Goal: Task Accomplishment & Management: Complete application form

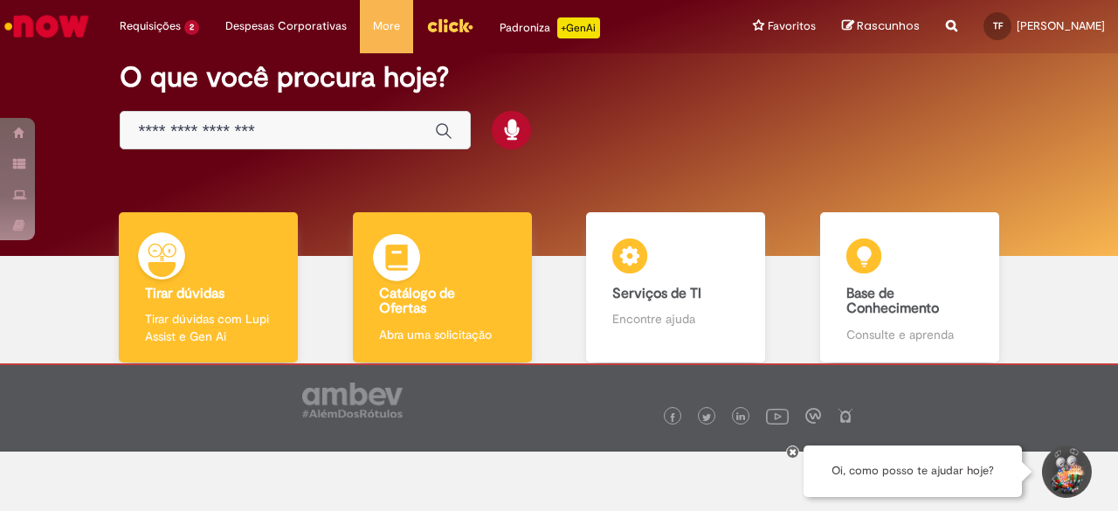
scroll to position [98, 0]
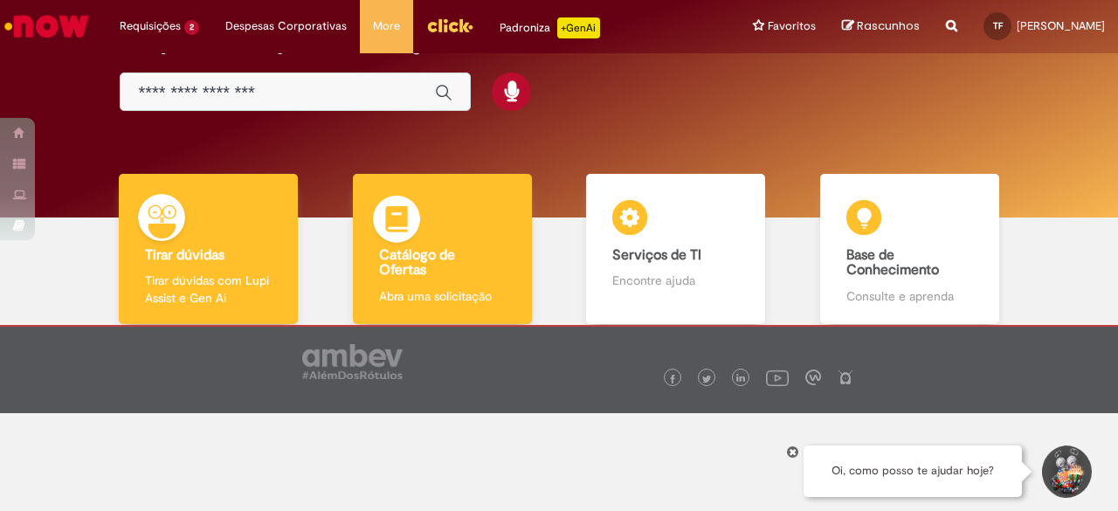
click at [408, 262] on b "Catálogo de Ofertas" at bounding box center [417, 262] width 76 height 33
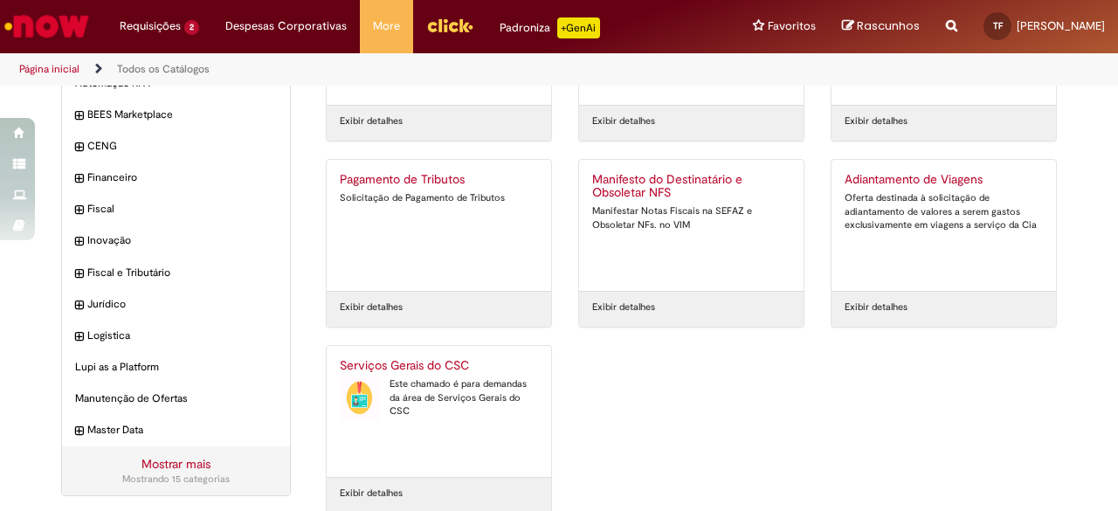
scroll to position [175, 0]
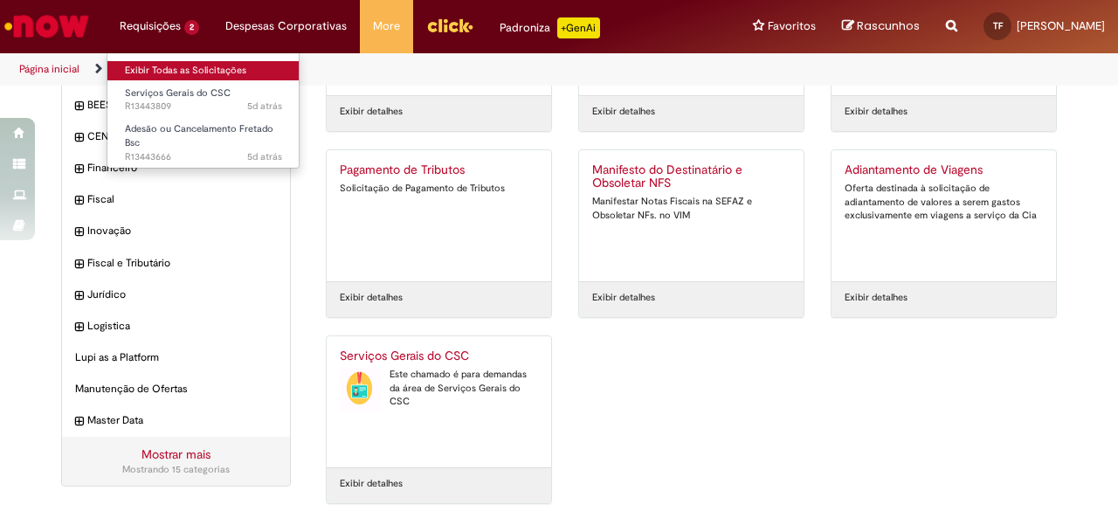
click at [173, 64] on link "Exibir Todas as Solicitações" at bounding box center [203, 70] width 192 height 19
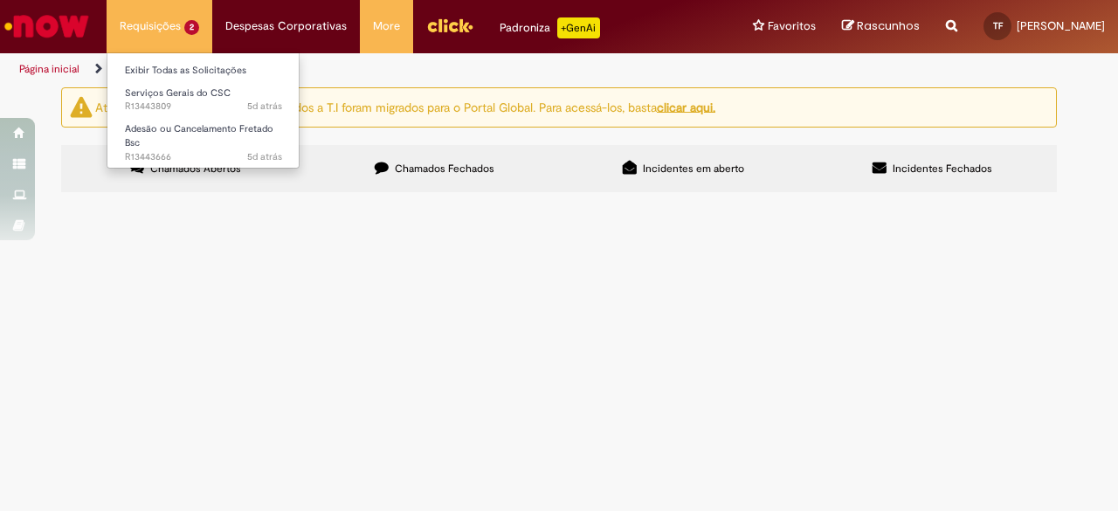
click at [154, 27] on li "Requisições 2 Exibir Todas as Solicitações Serviços Gerais do CSC 5d atrás 5 di…" at bounding box center [160, 26] width 106 height 52
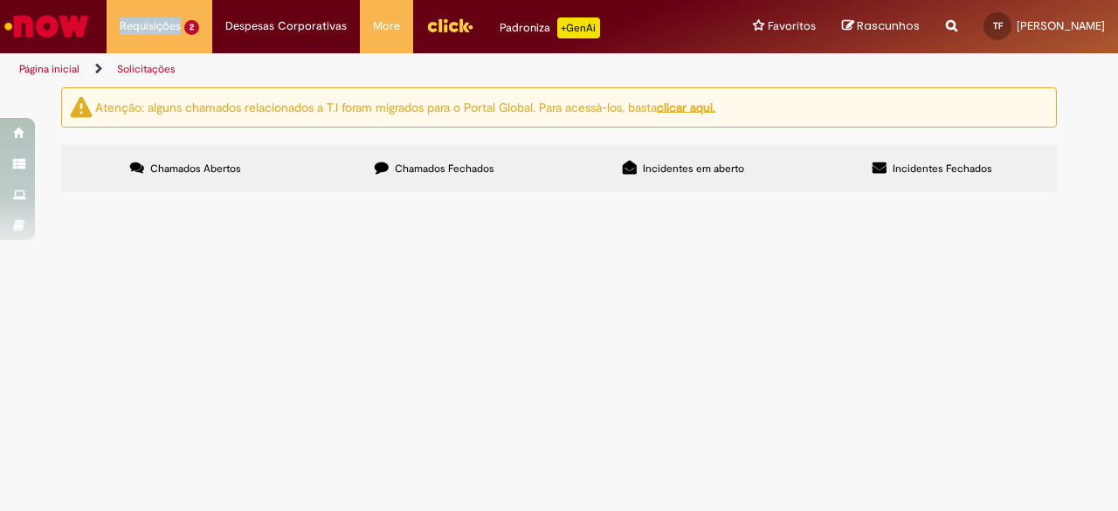
click at [63, 23] on img "Ir para a Homepage" at bounding box center [47, 26] width 90 height 35
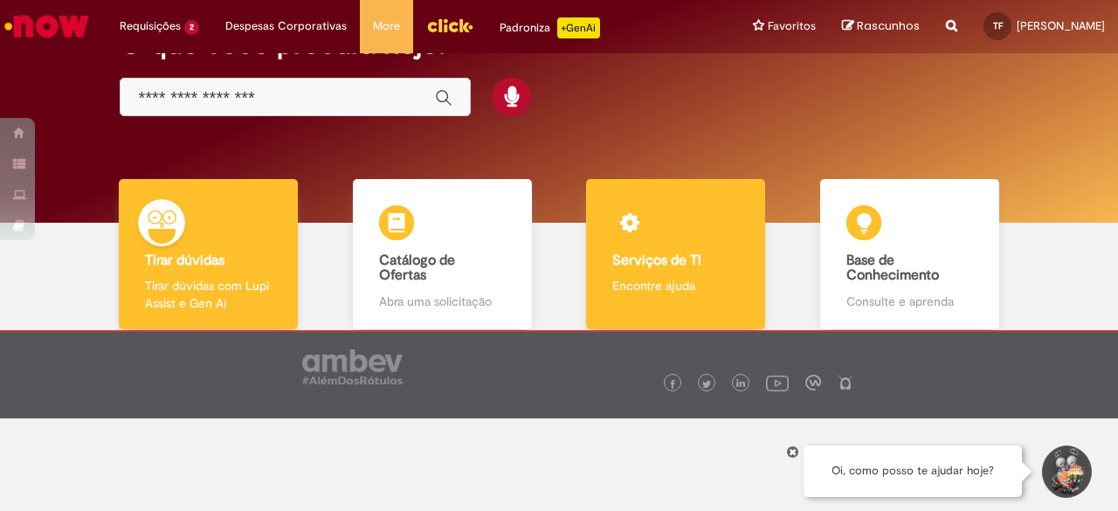
scroll to position [98, 0]
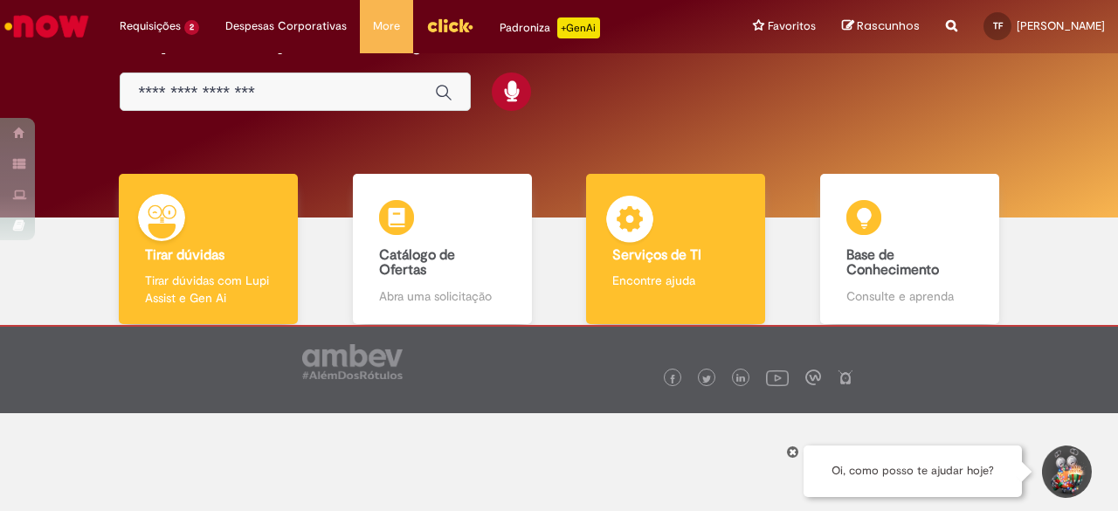
click at [639, 231] on img at bounding box center [630, 222] width 52 height 52
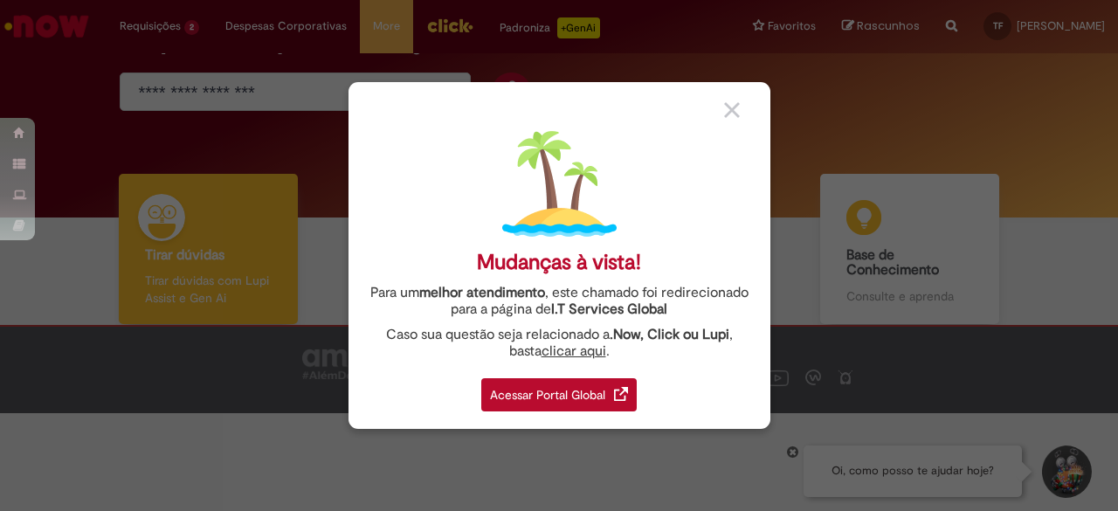
click at [734, 102] on img at bounding box center [732, 110] width 16 height 16
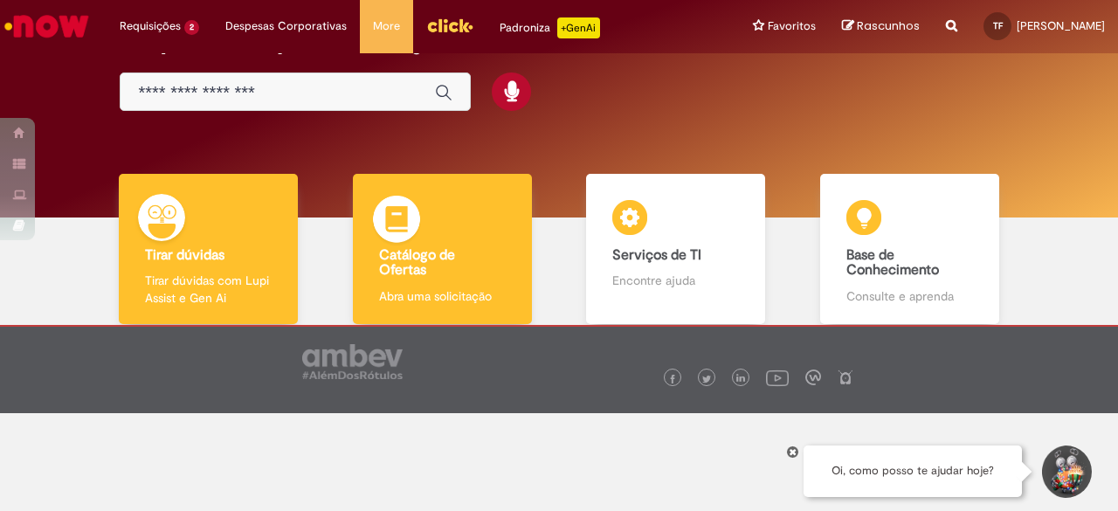
click at [409, 256] on b "Catálogo de Ofertas" at bounding box center [417, 262] width 76 height 33
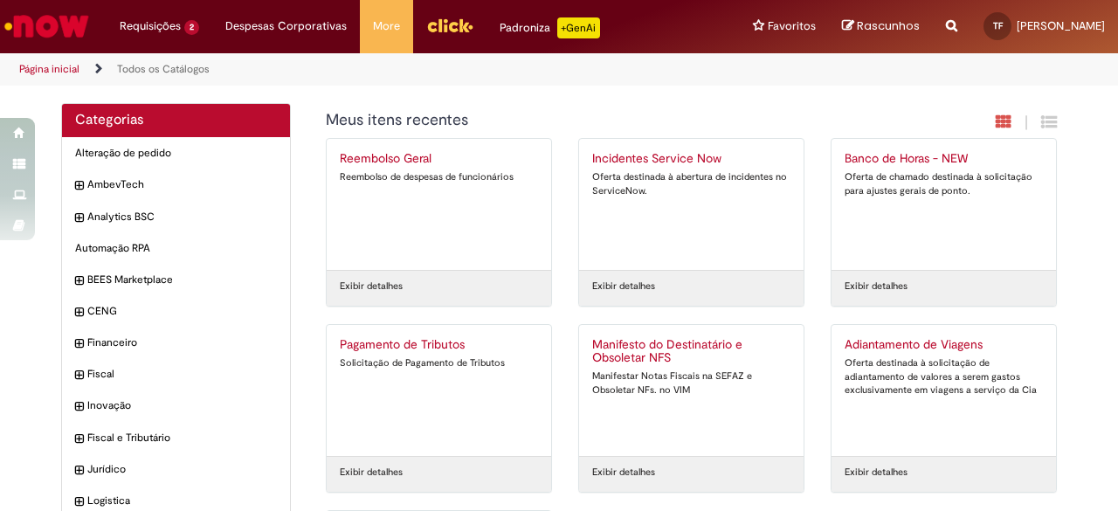
click at [946, 26] on icon "Search from all sources" at bounding box center [951, 15] width 11 height 31
click at [898, 31] on input "text" at bounding box center [917, 27] width 80 height 30
type input "**********"
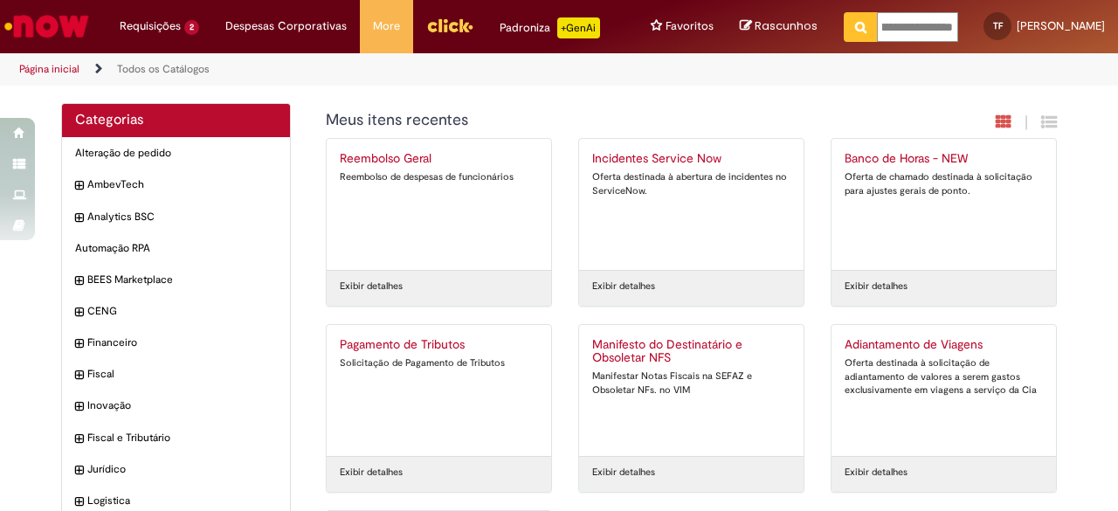
click button "Pesquisar" at bounding box center [861, 27] width 34 height 30
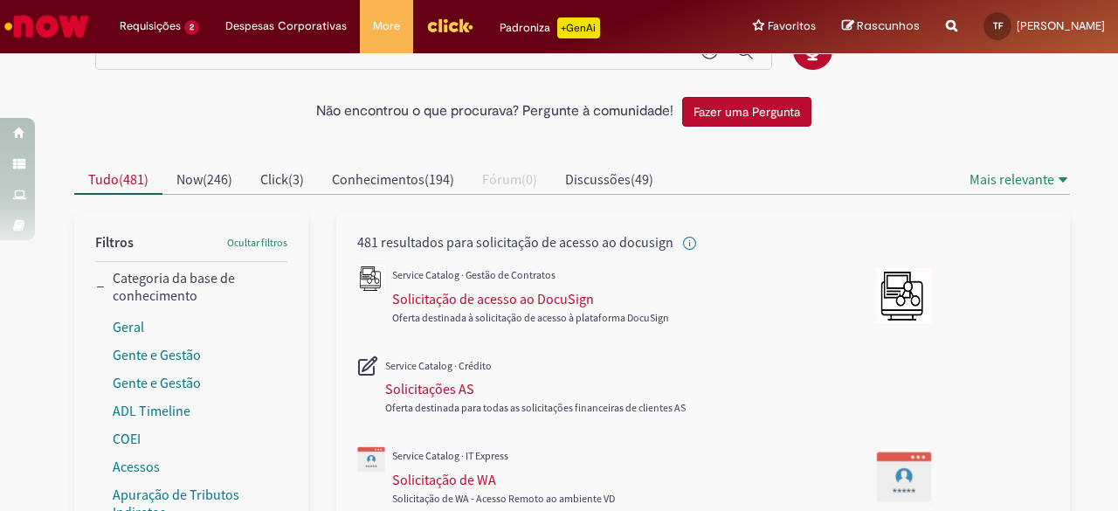
scroll to position [87, 0]
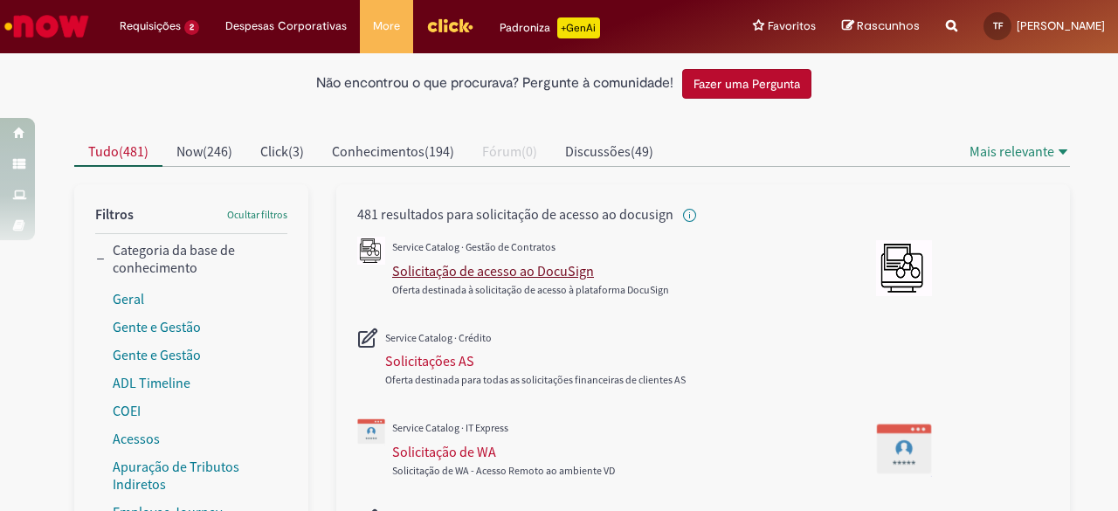
click at [529, 263] on div "Solicitação de acesso ao DocuSign" at bounding box center [493, 270] width 202 height 17
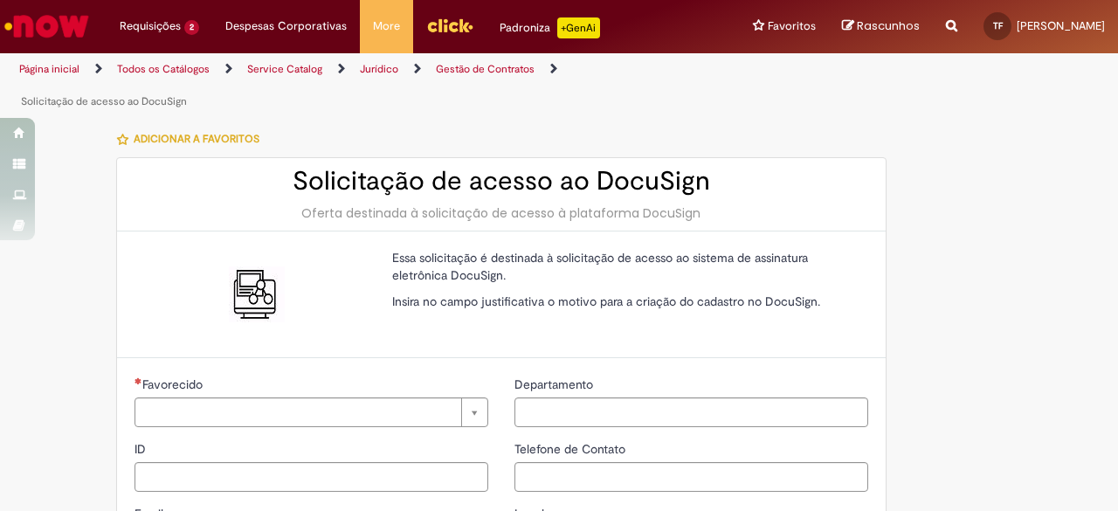
type input "********"
type input "**********"
type input "****"
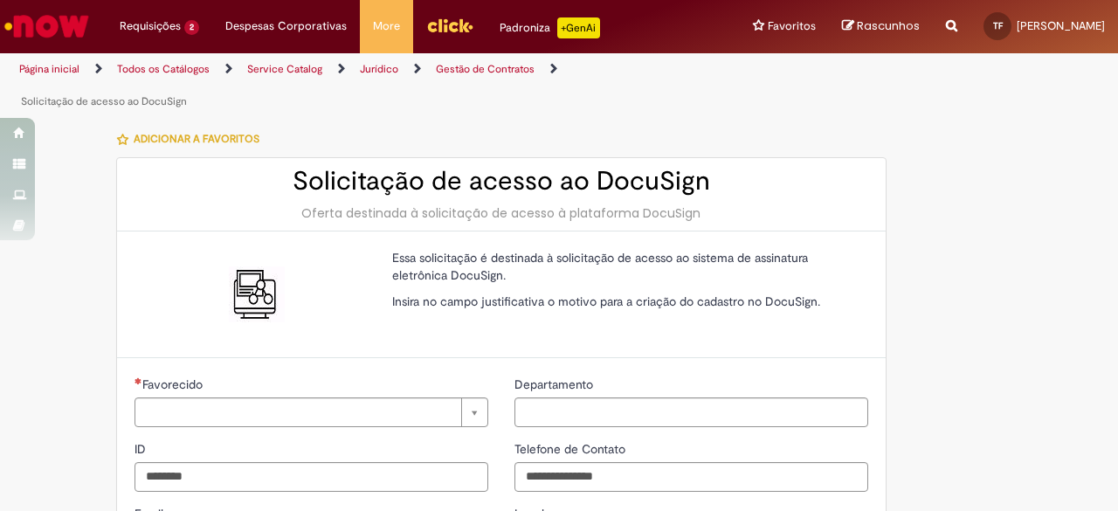
type input "**********"
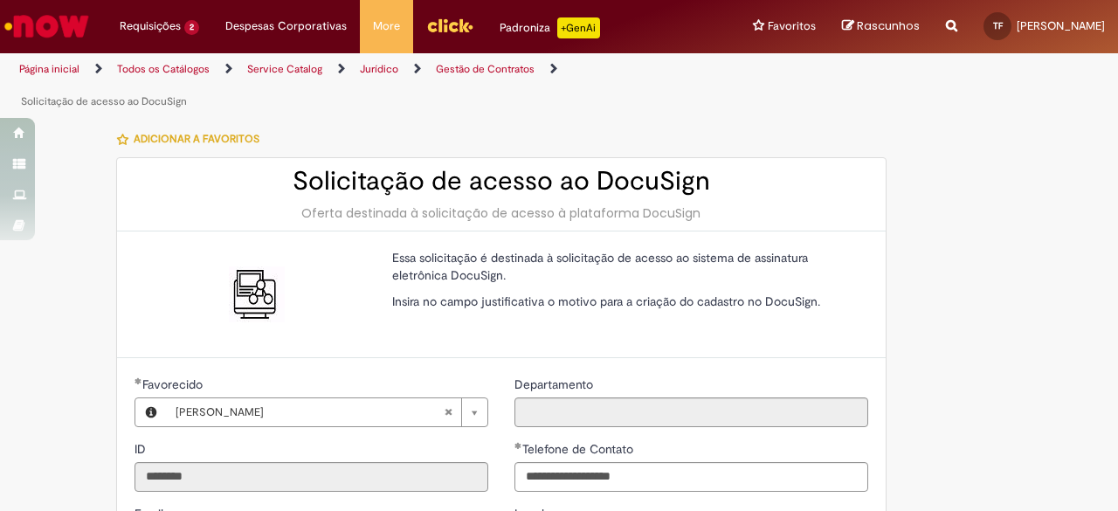
type input "**********"
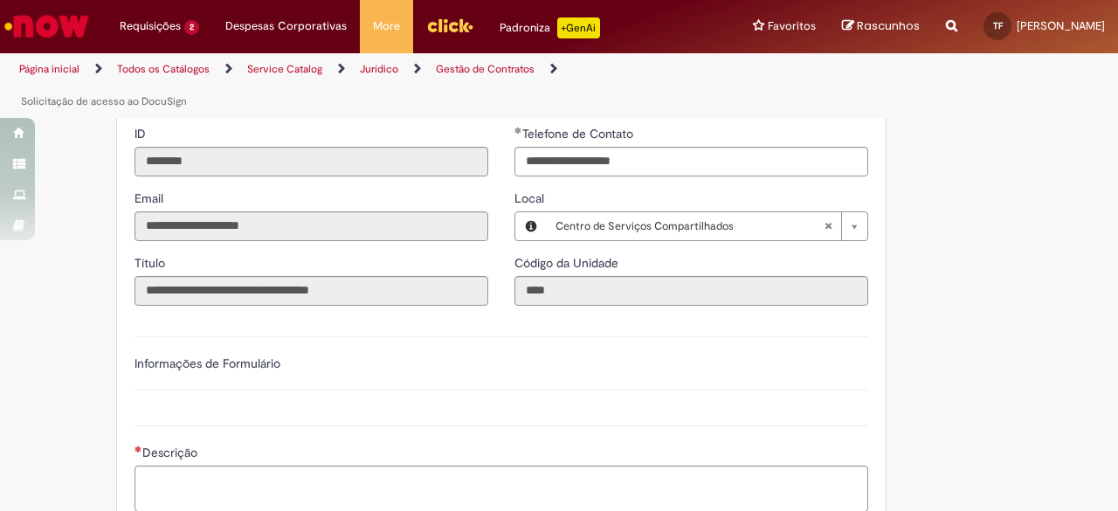
scroll to position [437, 0]
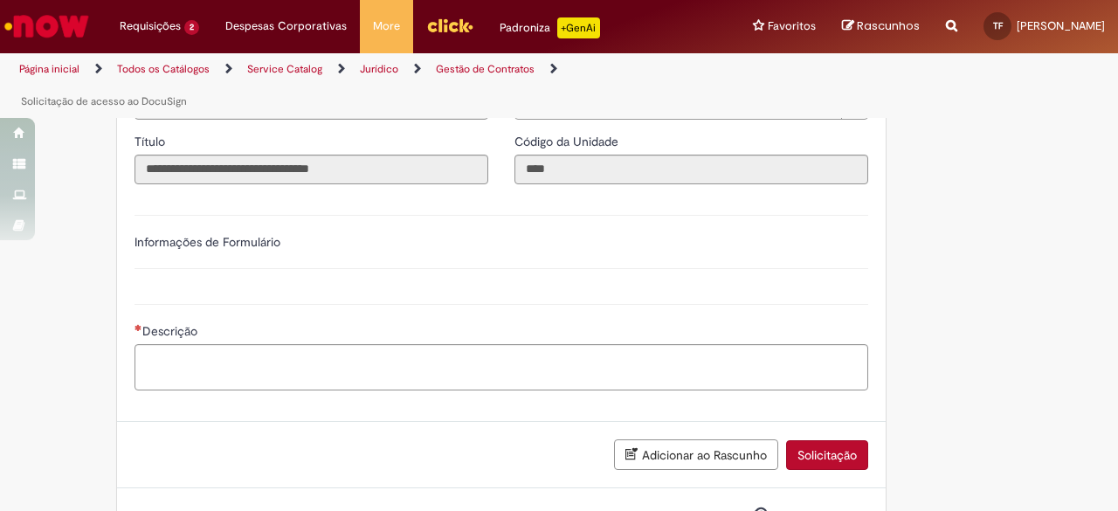
click at [331, 282] on div "**********" at bounding box center [501, 241] width 760 height 89
click at [326, 369] on textarea "Descrição" at bounding box center [502, 367] width 734 height 46
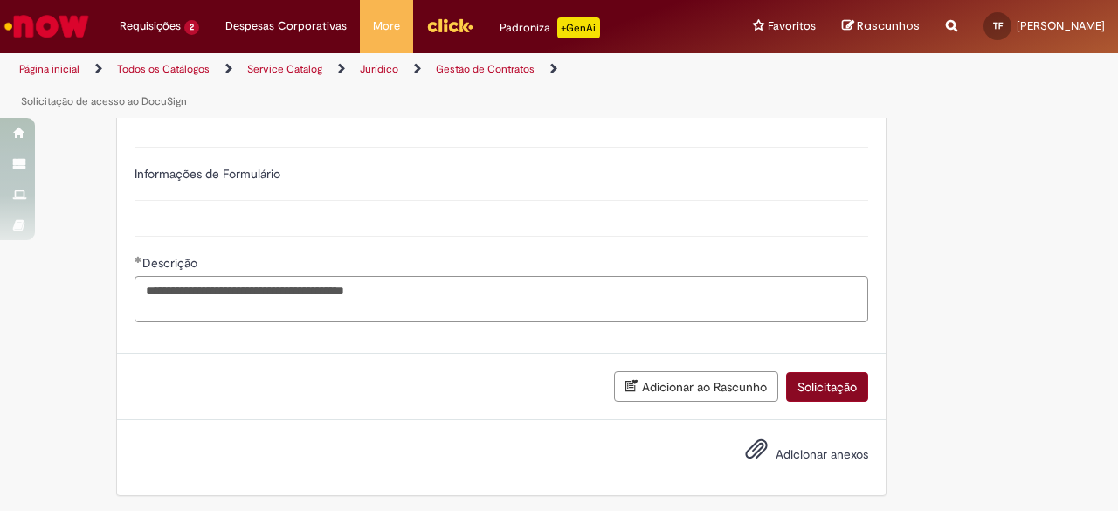
type textarea "**********"
click at [817, 382] on button "Solicitação" at bounding box center [827, 387] width 82 height 30
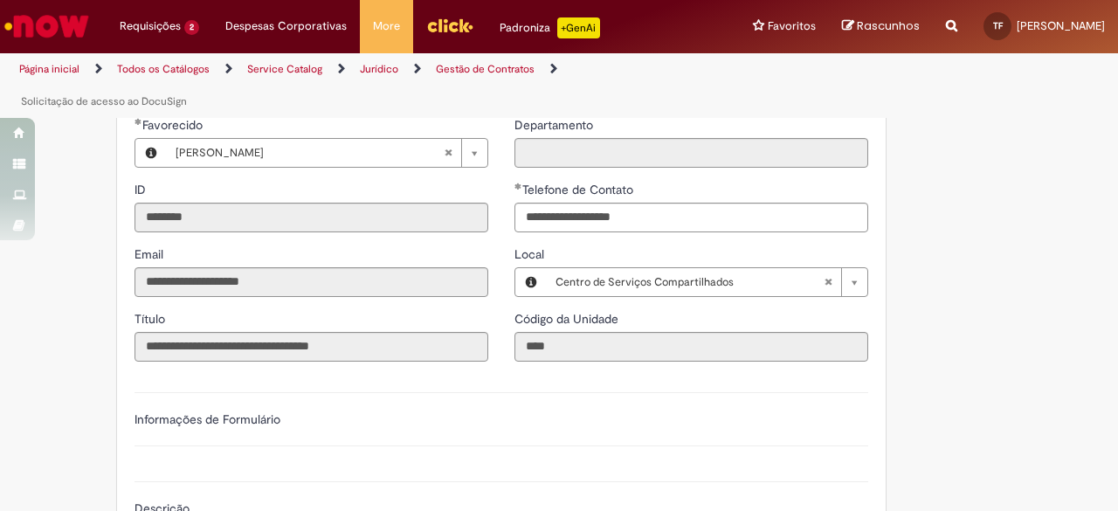
scroll to position [203, 0]
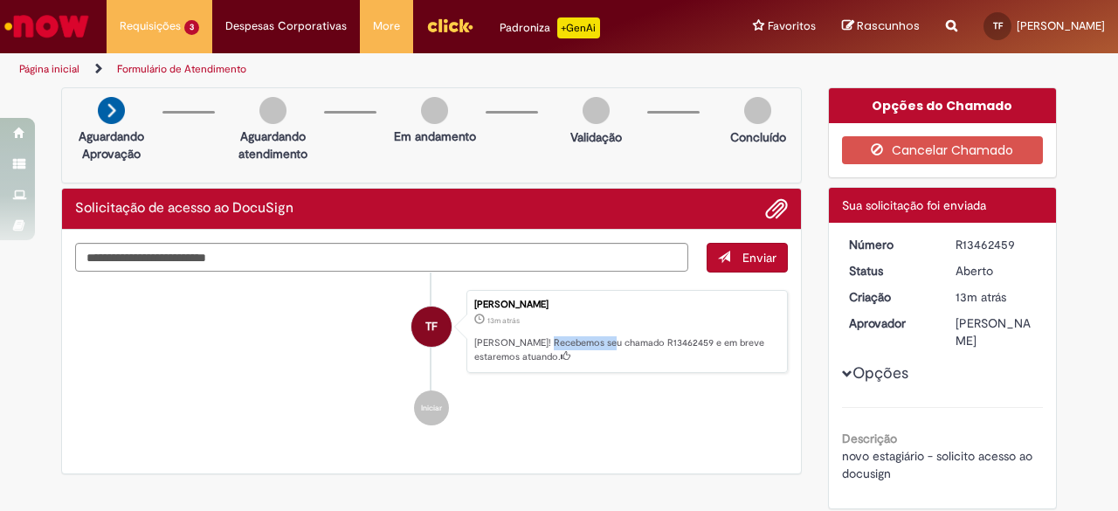
drag, startPoint x: 604, startPoint y: 343, endPoint x: 556, endPoint y: 349, distance: 48.4
click at [547, 343] on p "[PERSON_NAME]! Recebemos seu chamado R13462459 e em breve estaremos atuando." at bounding box center [626, 349] width 304 height 27
click at [560, 348] on p "[PERSON_NAME]! Recebemos seu chamado R13462459 e em breve estaremos atuando." at bounding box center [626, 349] width 304 height 27
drag, startPoint x: 559, startPoint y: 339, endPoint x: 647, endPoint y: 328, distance: 88.9
click at [647, 328] on div "Thiago De Castro Freitas 13m atrás 13 minutos atrás Ola! Recebemos seu chamado …" at bounding box center [626, 332] width 321 height 84
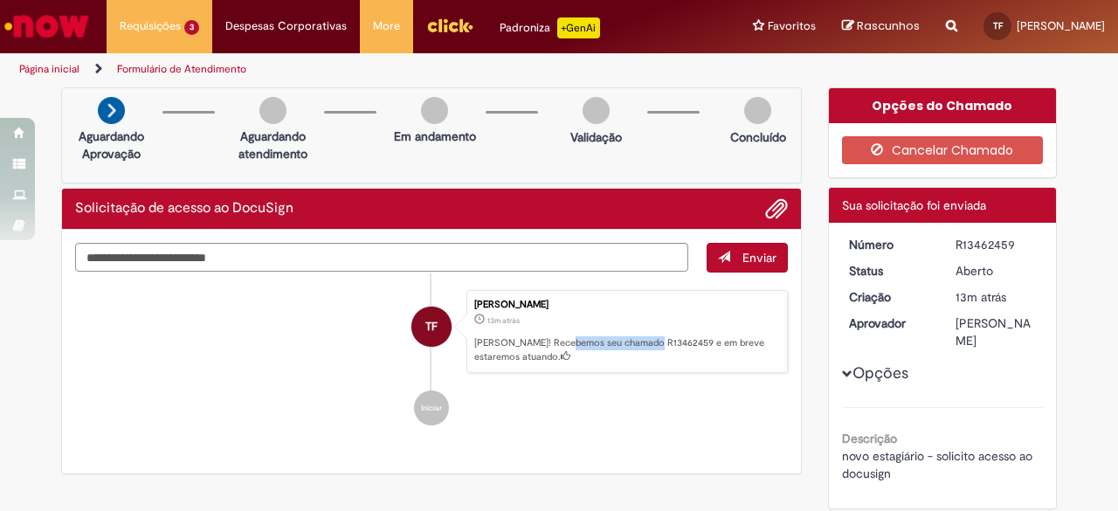
copy p "chamado R13462459"
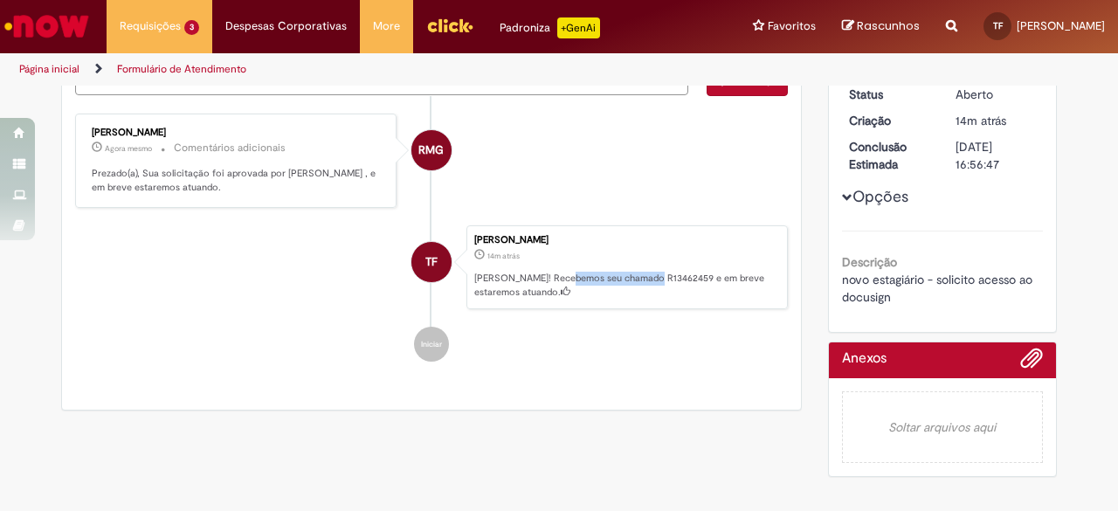
scroll to position [257, 0]
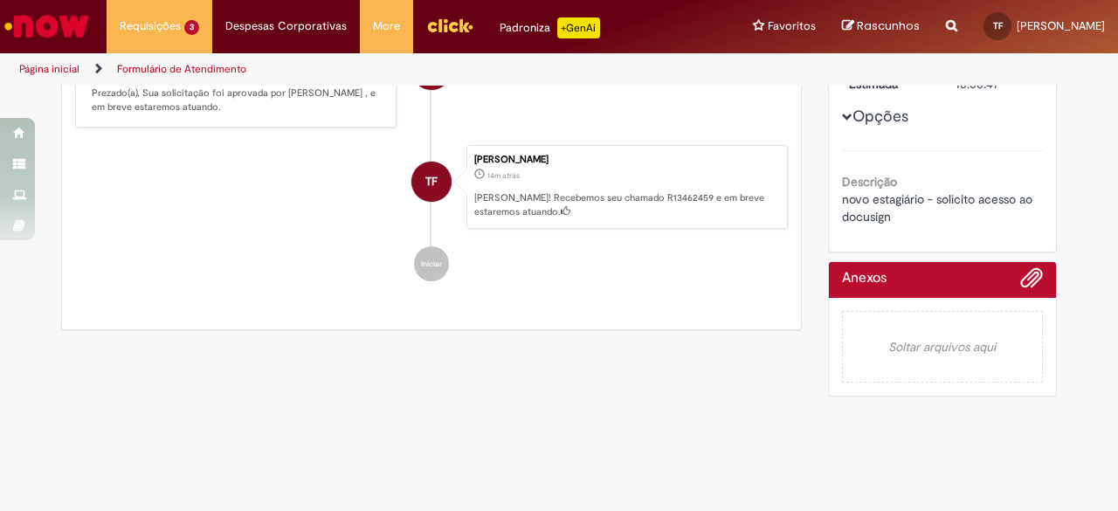
click at [547, 246] on li "Iniciar" at bounding box center [431, 263] width 713 height 35
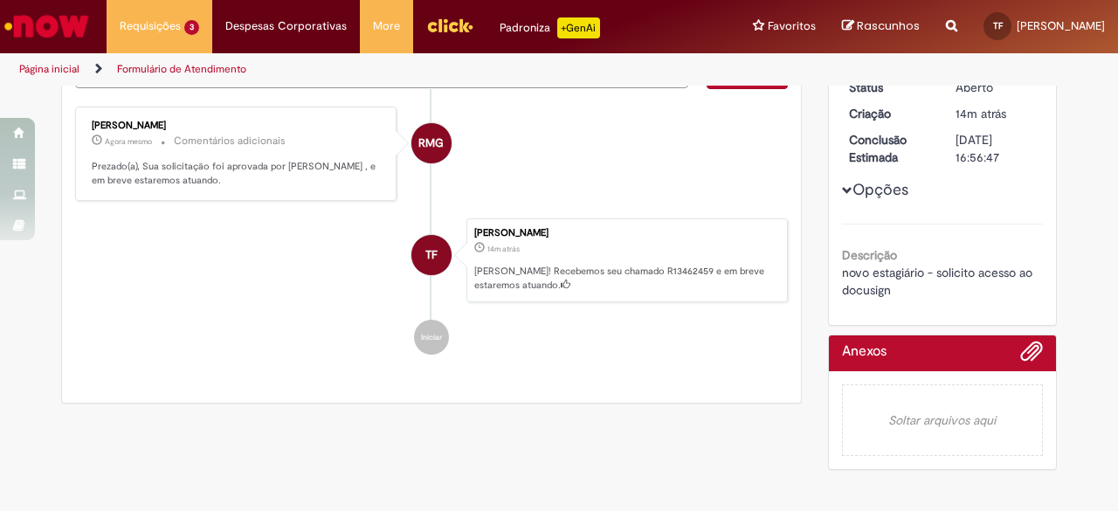
scroll to position [82, 0]
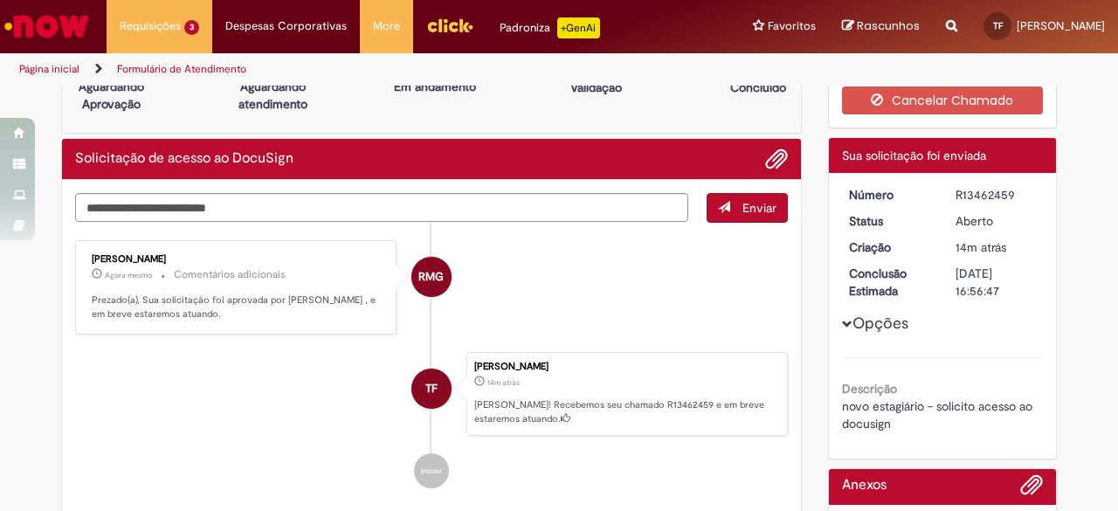
scroll to position [175, 0]
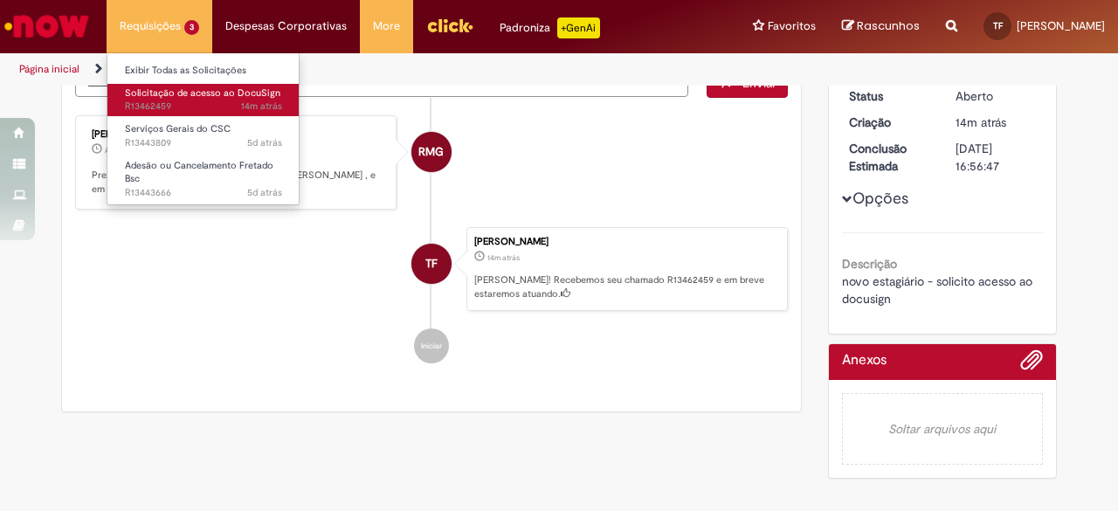
click at [160, 100] on span "14m atrás 14 minutos atrás R13462459" at bounding box center [203, 107] width 157 height 14
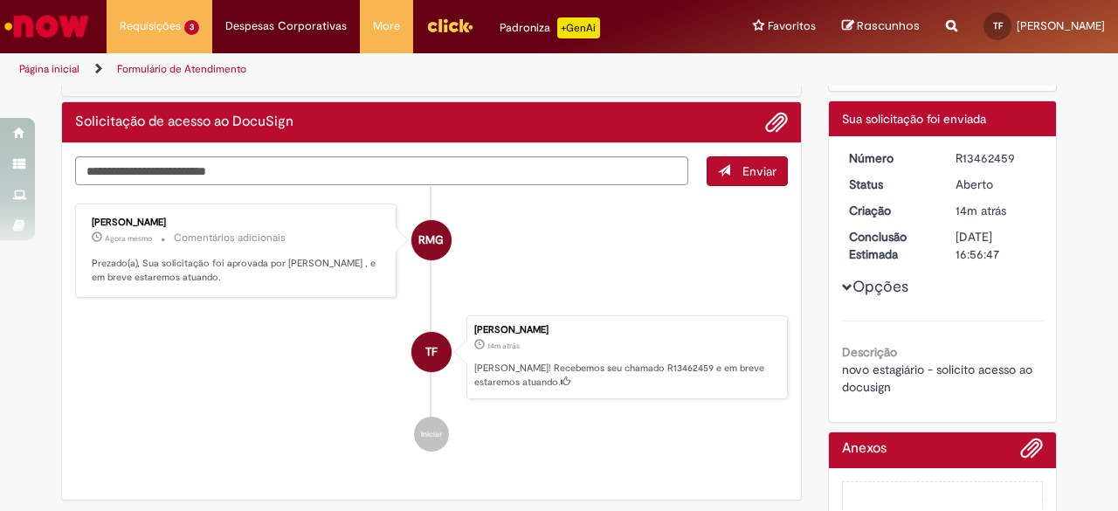
scroll to position [0, 0]
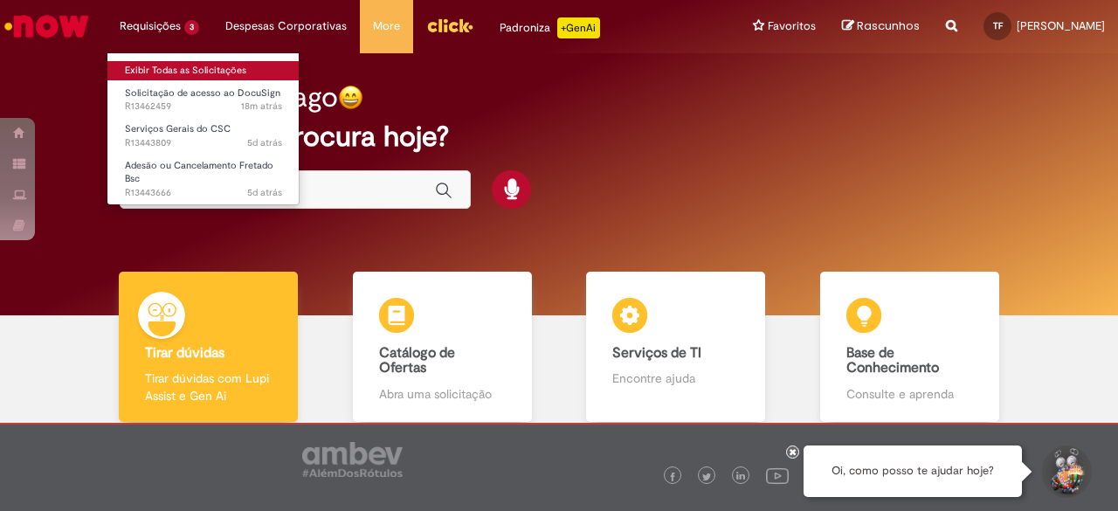
click at [185, 73] on link "Exibir Todas as Solicitações" at bounding box center [203, 70] width 192 height 19
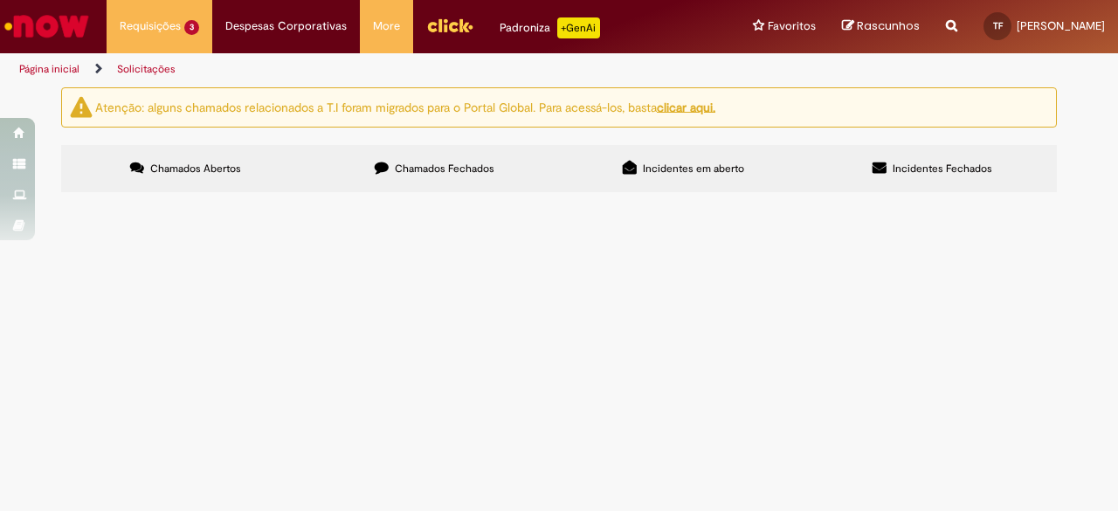
click at [0, 0] on span "Solicitação de acesso ao DocuSign" at bounding box center [0, 0] width 0 height 0
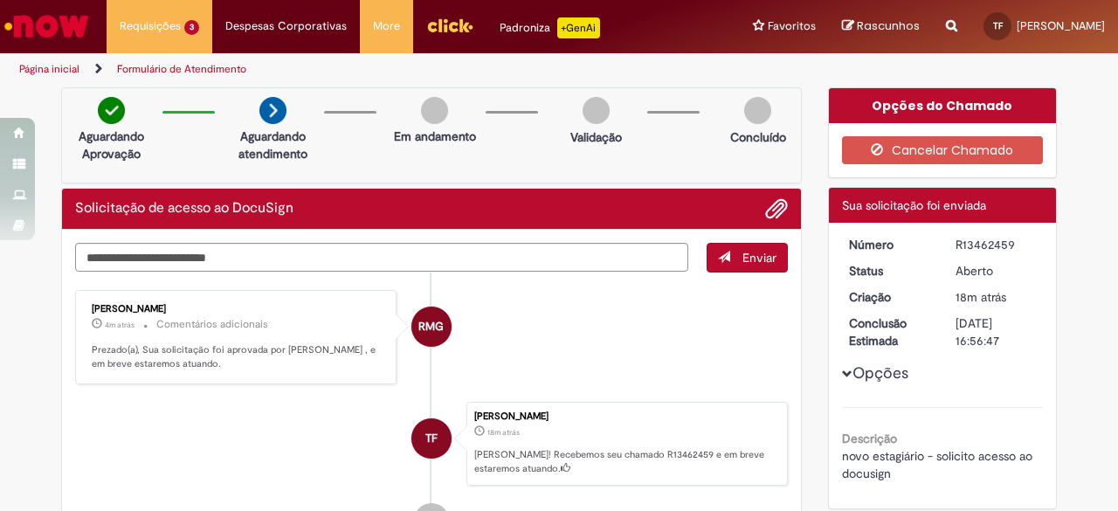
click at [264, 109] on img at bounding box center [272, 110] width 27 height 27
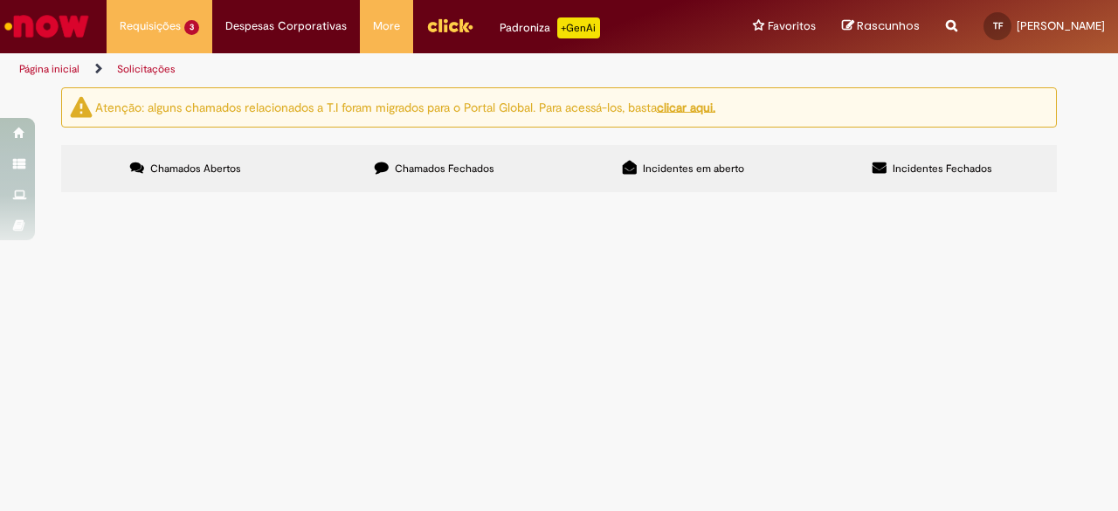
click at [0, 0] on img "recolher o estado da solicitação" at bounding box center [0, 0] width 0 height 0
click at [1093, 193] on div "Atenção: alguns chamados relacionados a T.I foram migrados para o Portal Global…" at bounding box center [559, 142] width 1118 height 110
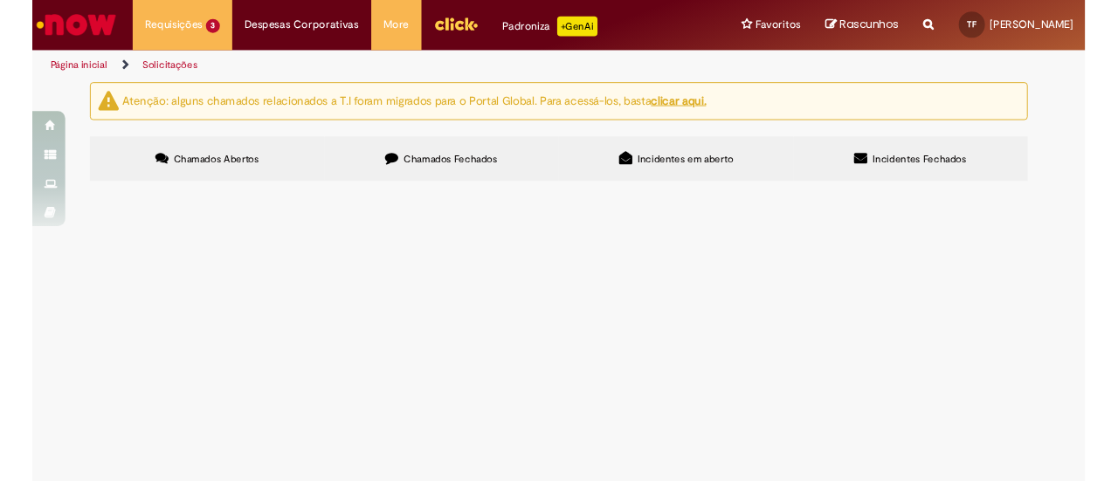
scroll to position [59, 0]
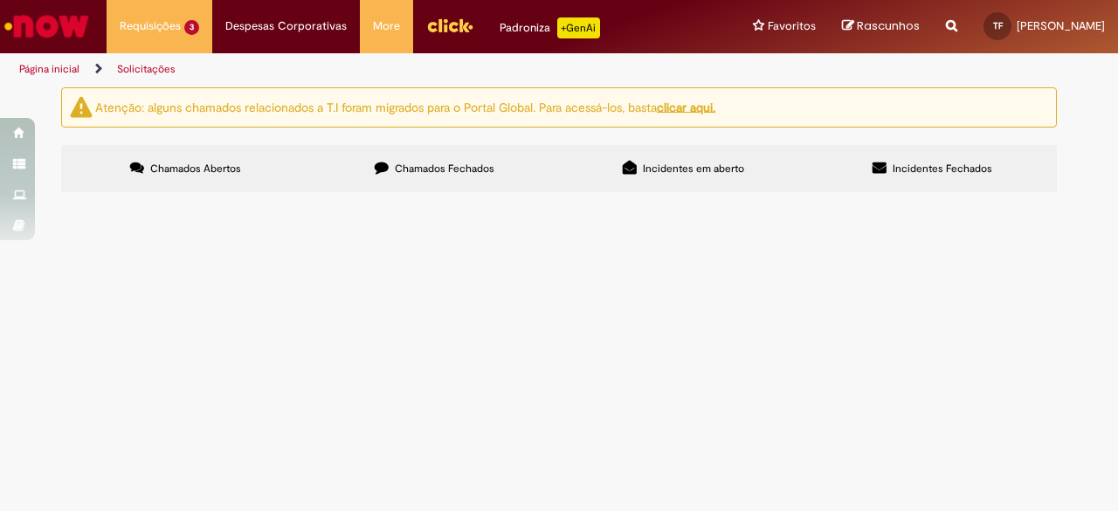
click at [445, 18] on img "Menu Cabeçalho" at bounding box center [449, 25] width 47 height 26
